Goal: Transaction & Acquisition: Book appointment/travel/reservation

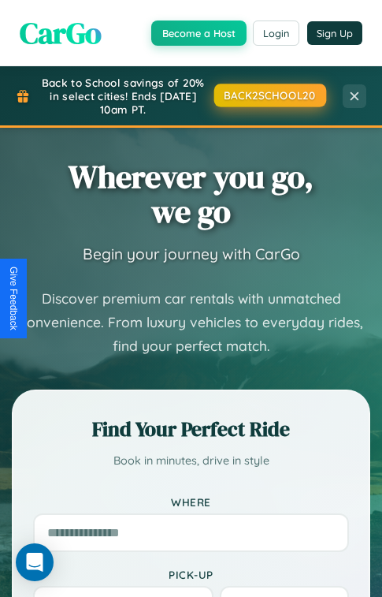
click at [269, 95] on button "BACK2SCHOOL20" at bounding box center [270, 95] width 112 height 23
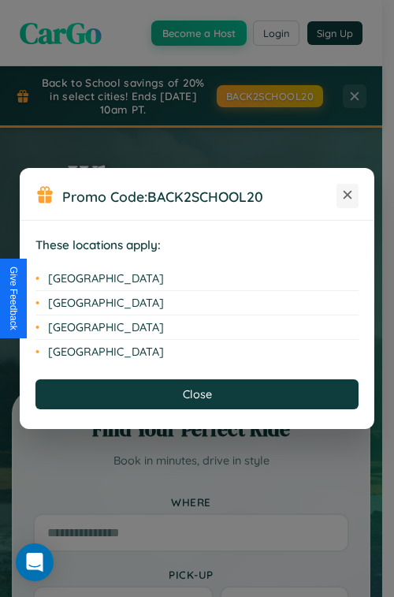
click at [348, 195] on icon at bounding box center [348, 195] width 9 height 9
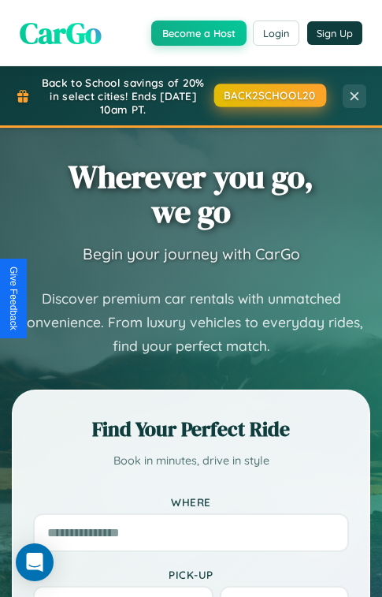
click at [269, 95] on button "BACK2SCHOOL20" at bounding box center [270, 95] width 112 height 23
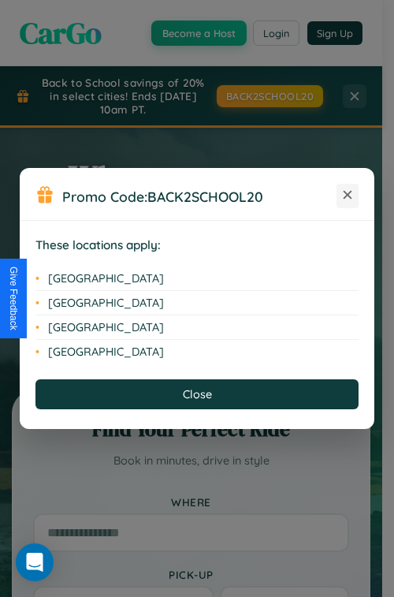
click at [348, 195] on icon at bounding box center [348, 195] width 9 height 9
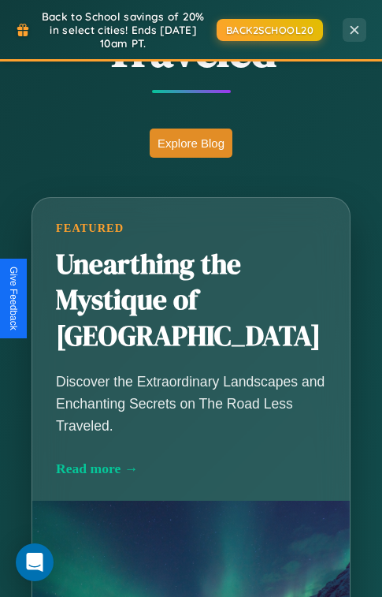
scroll to position [1853, 0]
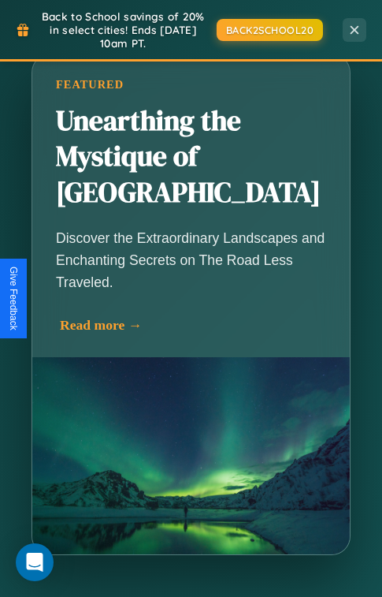
click at [191, 317] on div "Read more →" at bounding box center [195, 325] width 270 height 17
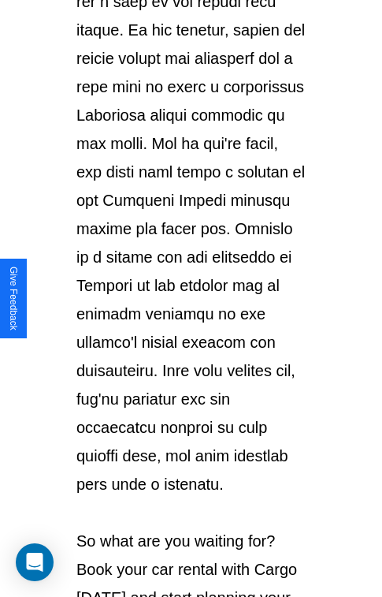
scroll to position [2726, 0]
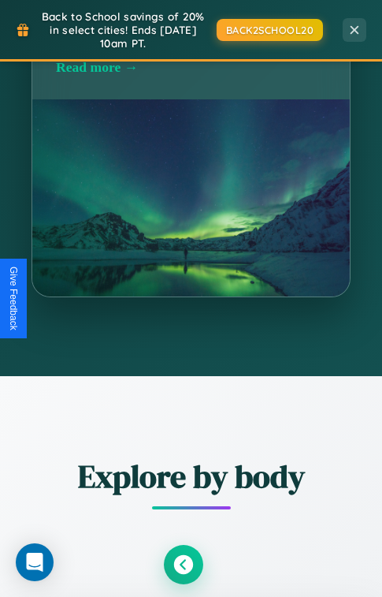
scroll to position [3407, 0]
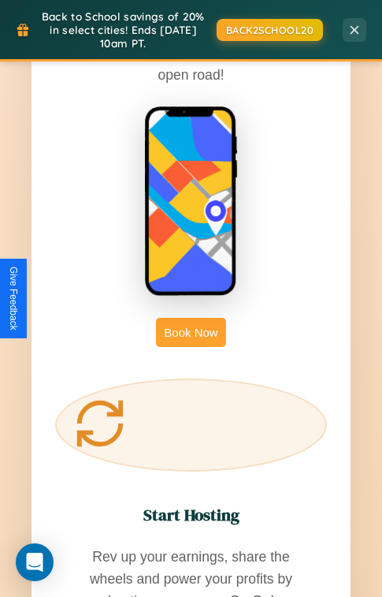
click at [191, 318] on button "Book Now" at bounding box center [190, 332] width 69 height 29
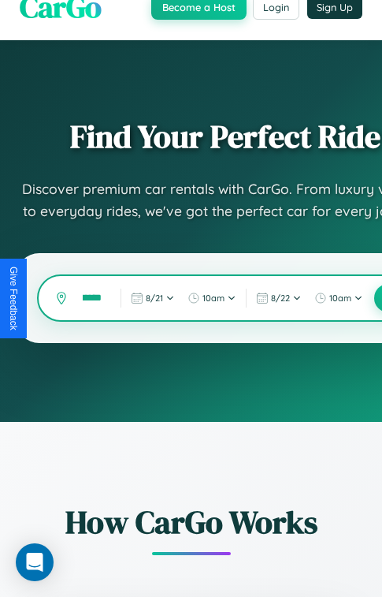
scroll to position [198, 0]
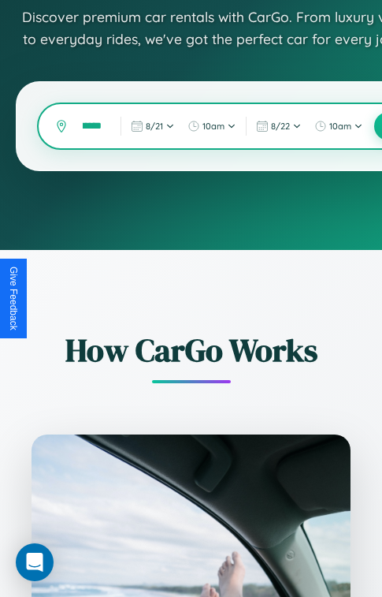
type input "*******"
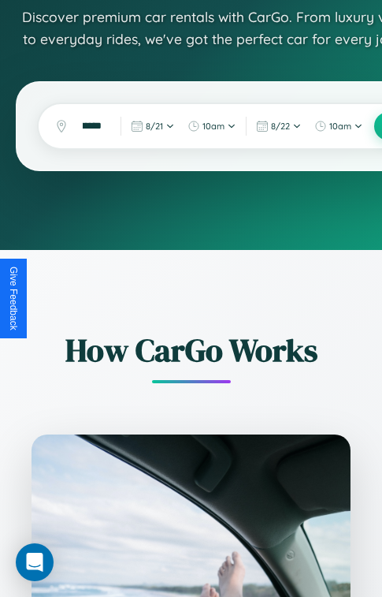
scroll to position [0, 21]
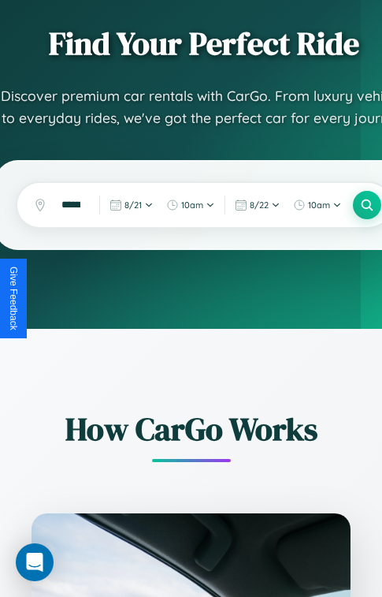
click at [368, 324] on div "Find Your Perfect Ride Discover premium car rentals with CarGo. From luxury veh…" at bounding box center [191, 138] width 382 height 382
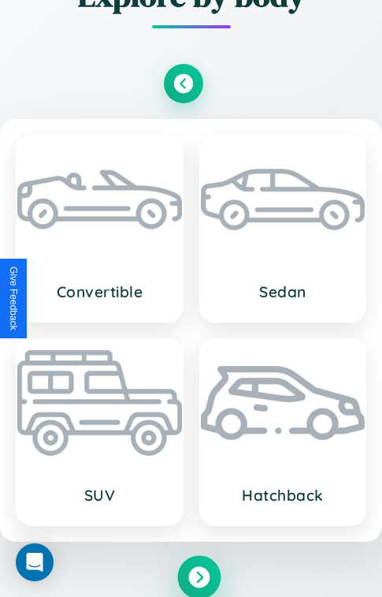
click at [199, 577] on icon at bounding box center [198, 577] width 21 height 21
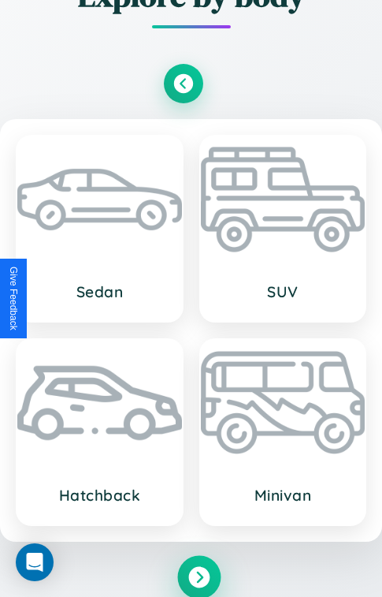
click at [199, 575] on icon at bounding box center [198, 577] width 21 height 21
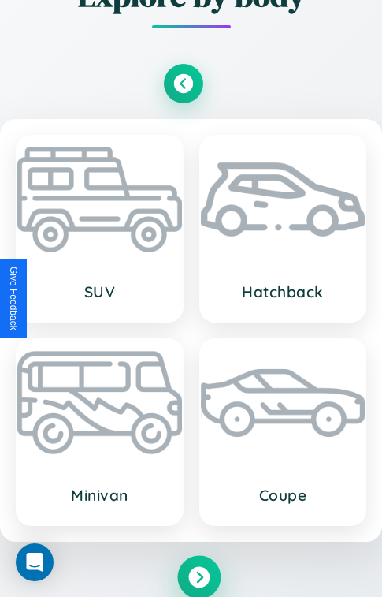
click at [199, 575] on icon at bounding box center [198, 577] width 21 height 21
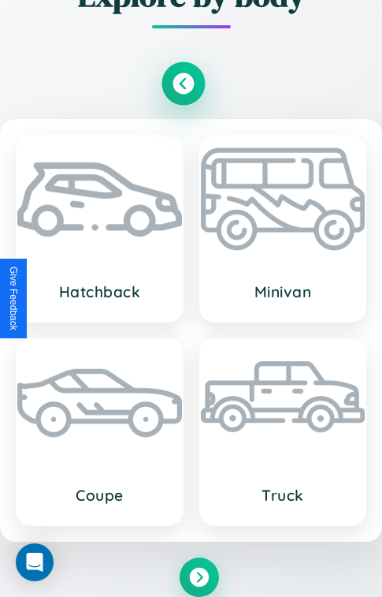
click at [183, 84] on icon at bounding box center [183, 83] width 21 height 21
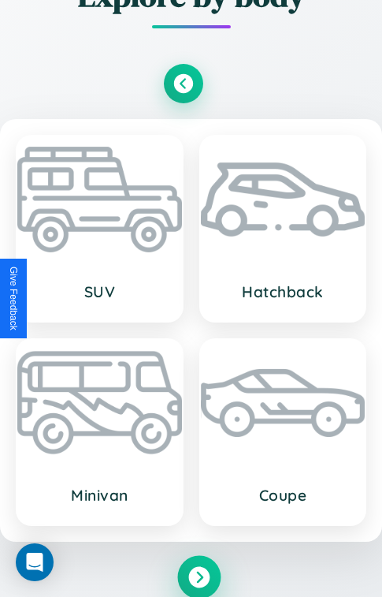
click at [199, 577] on icon at bounding box center [198, 577] width 21 height 21
